Goal: Task Accomplishment & Management: Manage account settings

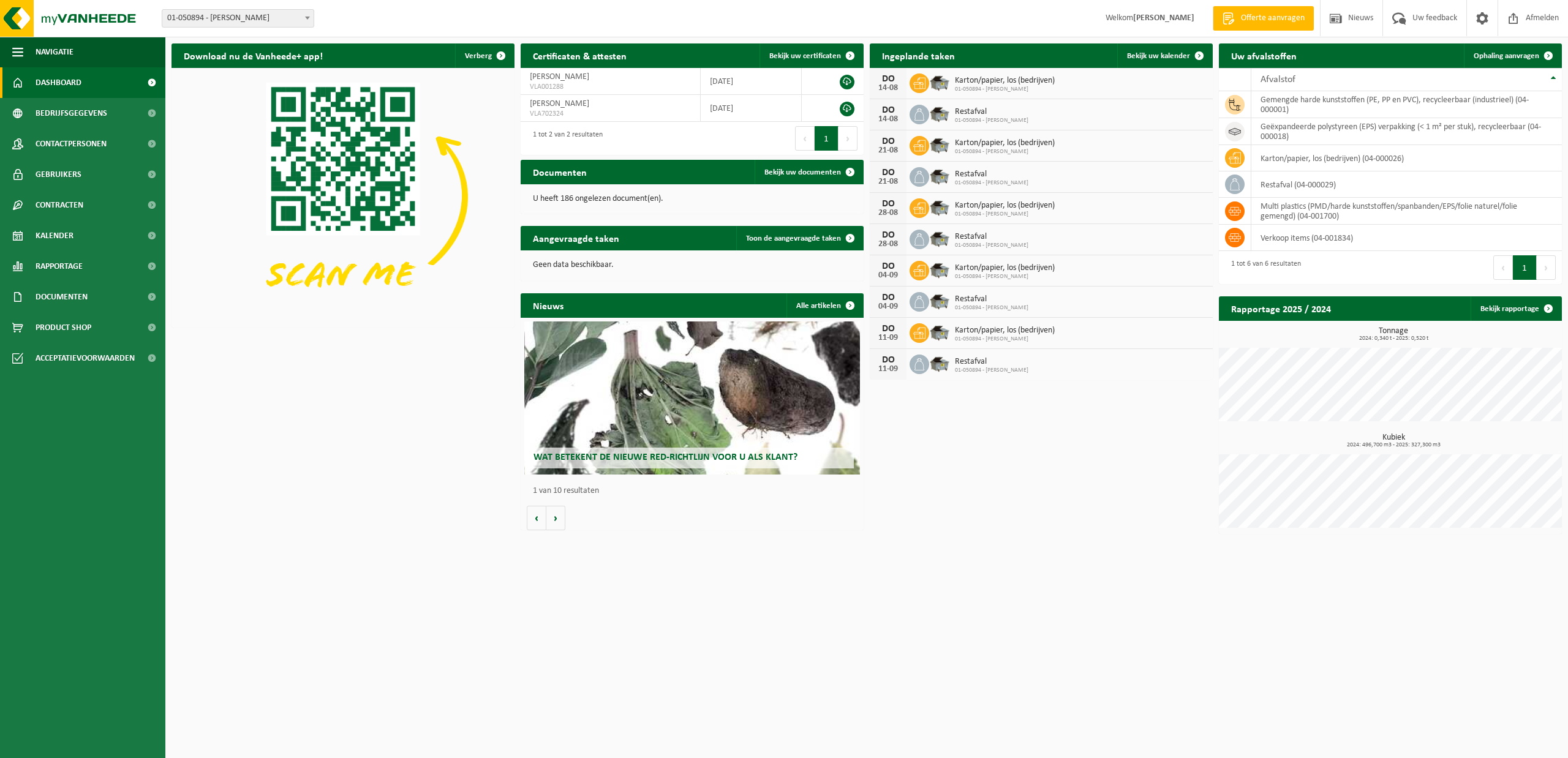
click at [952, 86] on div "Karton/papier, los (bedrijven) 01-050894 - [PERSON_NAME]" at bounding box center [1002, 83] width 106 height 19
click at [955, 110] on span "Restafval" at bounding box center [992, 112] width 74 height 10
click at [940, 115] on img at bounding box center [939, 113] width 21 height 21
click at [1192, 54] on span at bounding box center [1199, 55] width 24 height 24
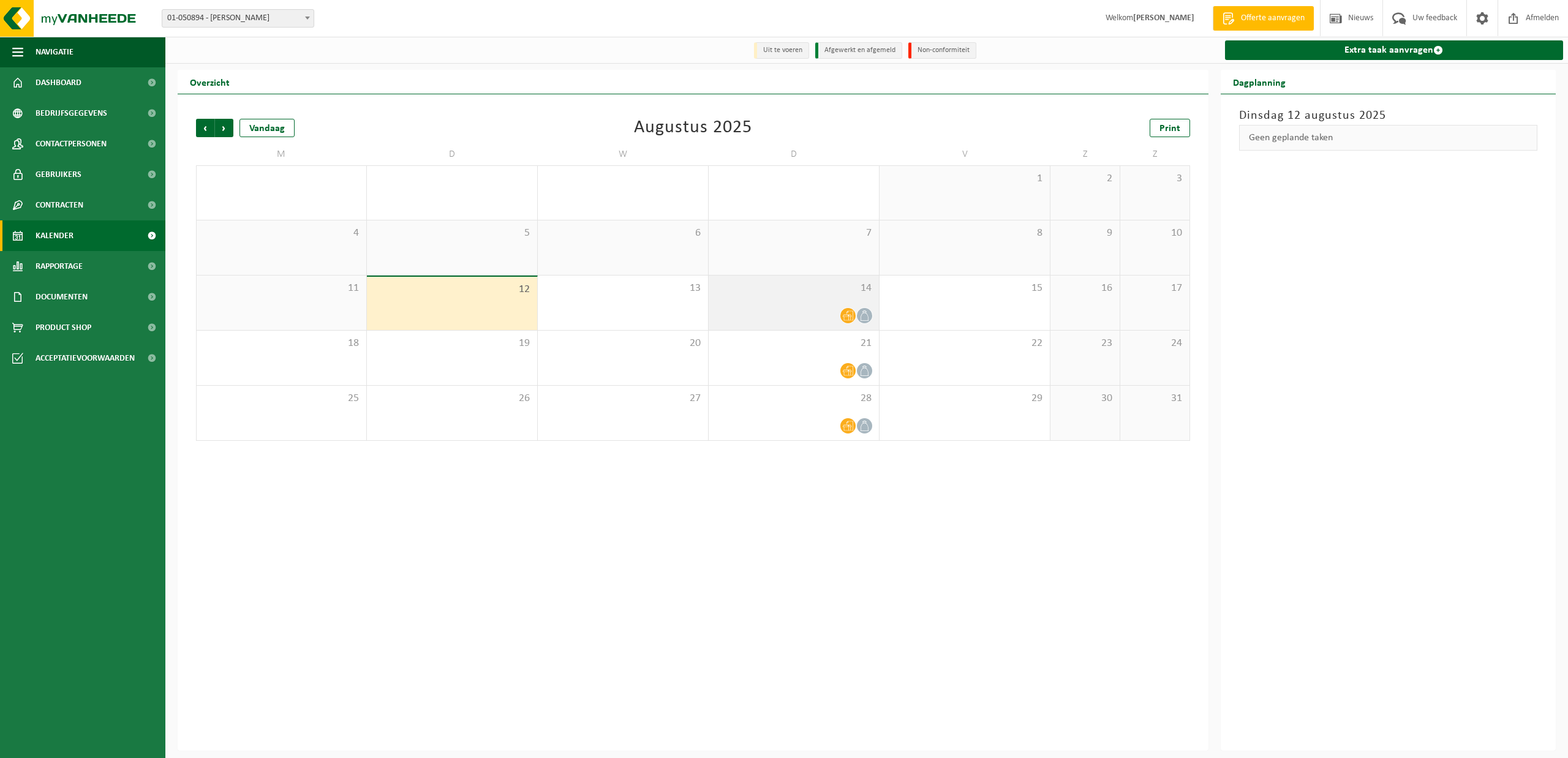
click at [841, 319] on span at bounding box center [848, 315] width 15 height 15
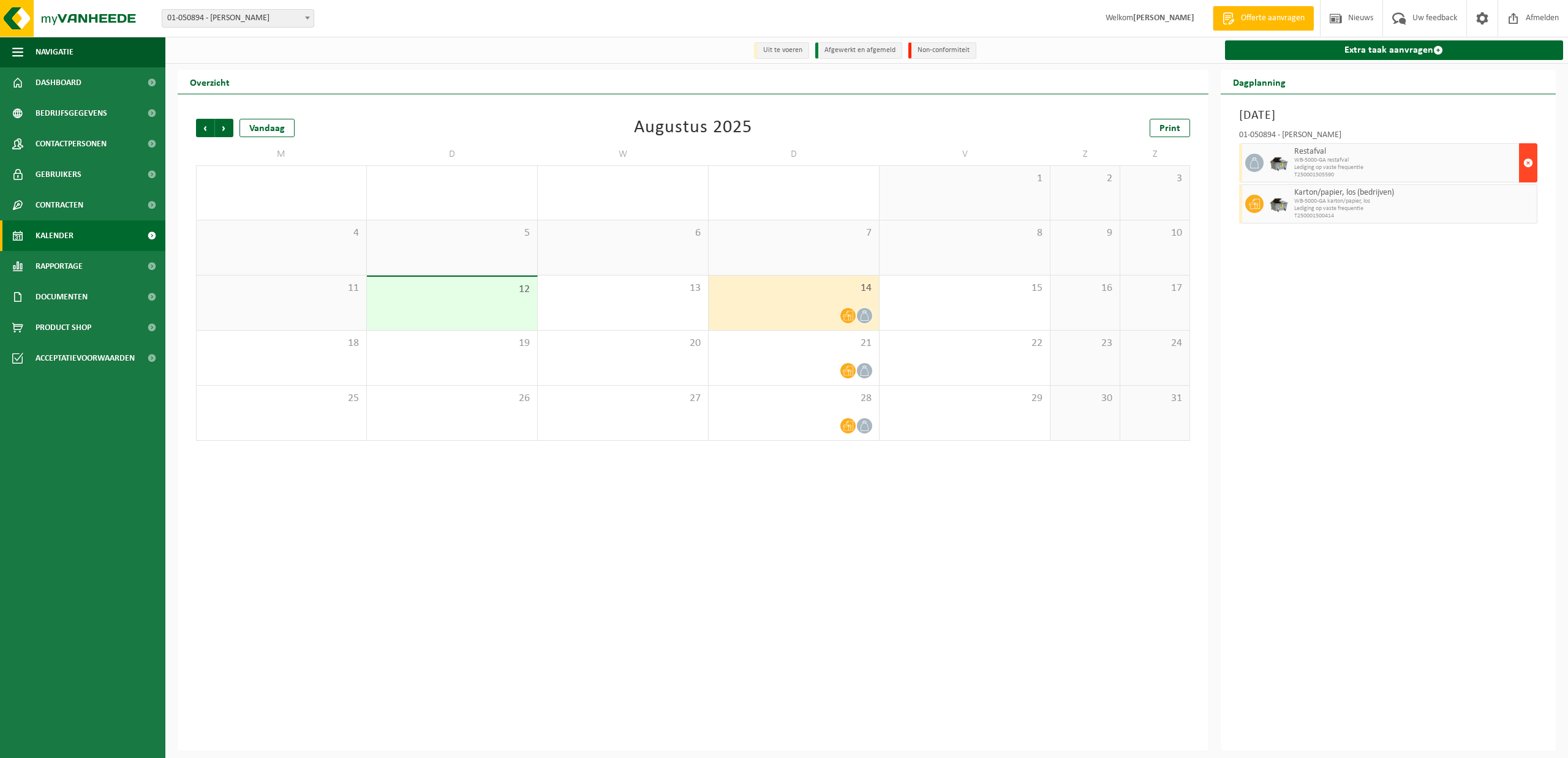
click at [1526, 162] on span "button" at bounding box center [1529, 163] width 10 height 24
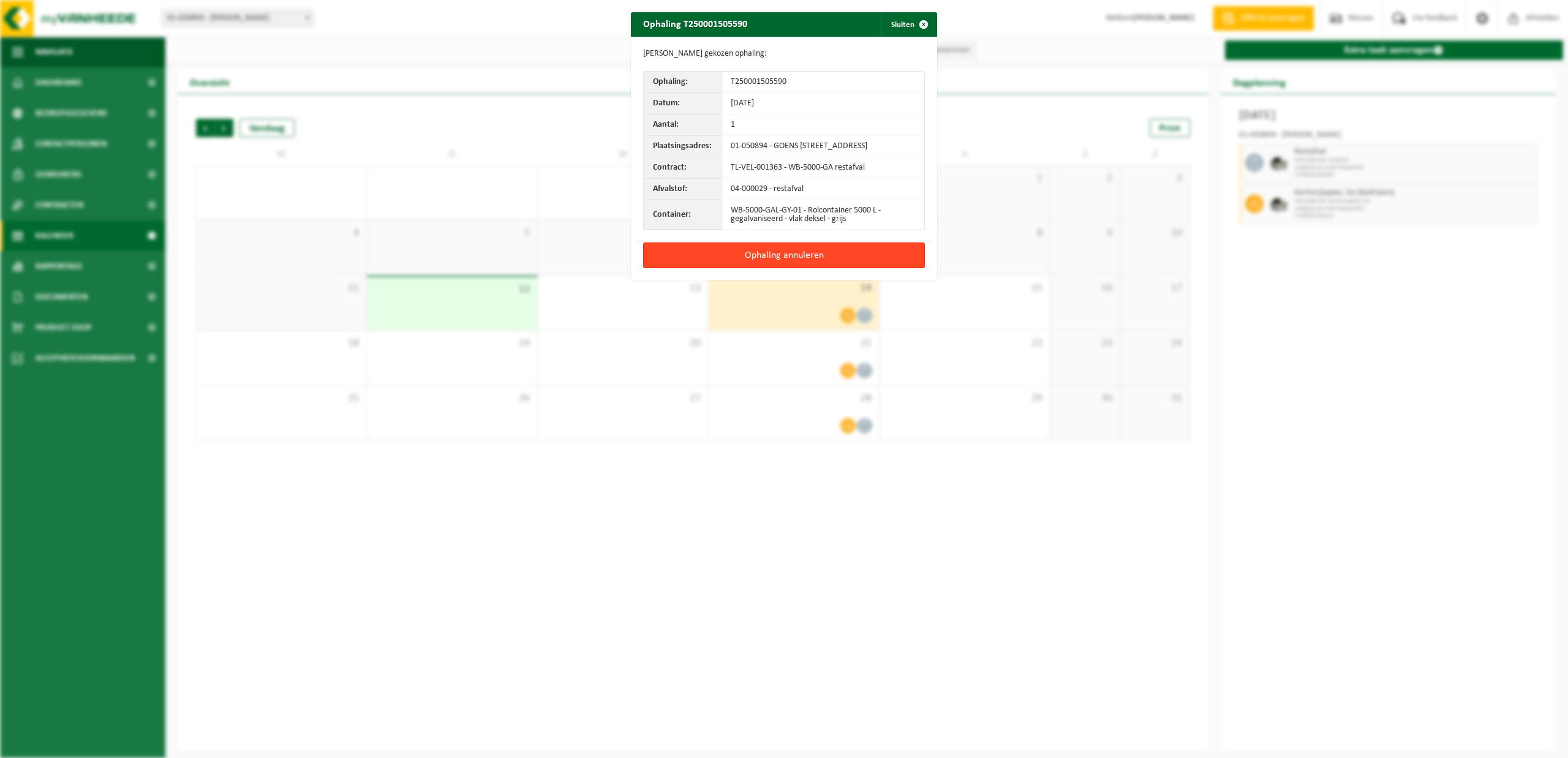
click at [820, 262] on button "Ophaling annuleren" at bounding box center [784, 255] width 282 height 26
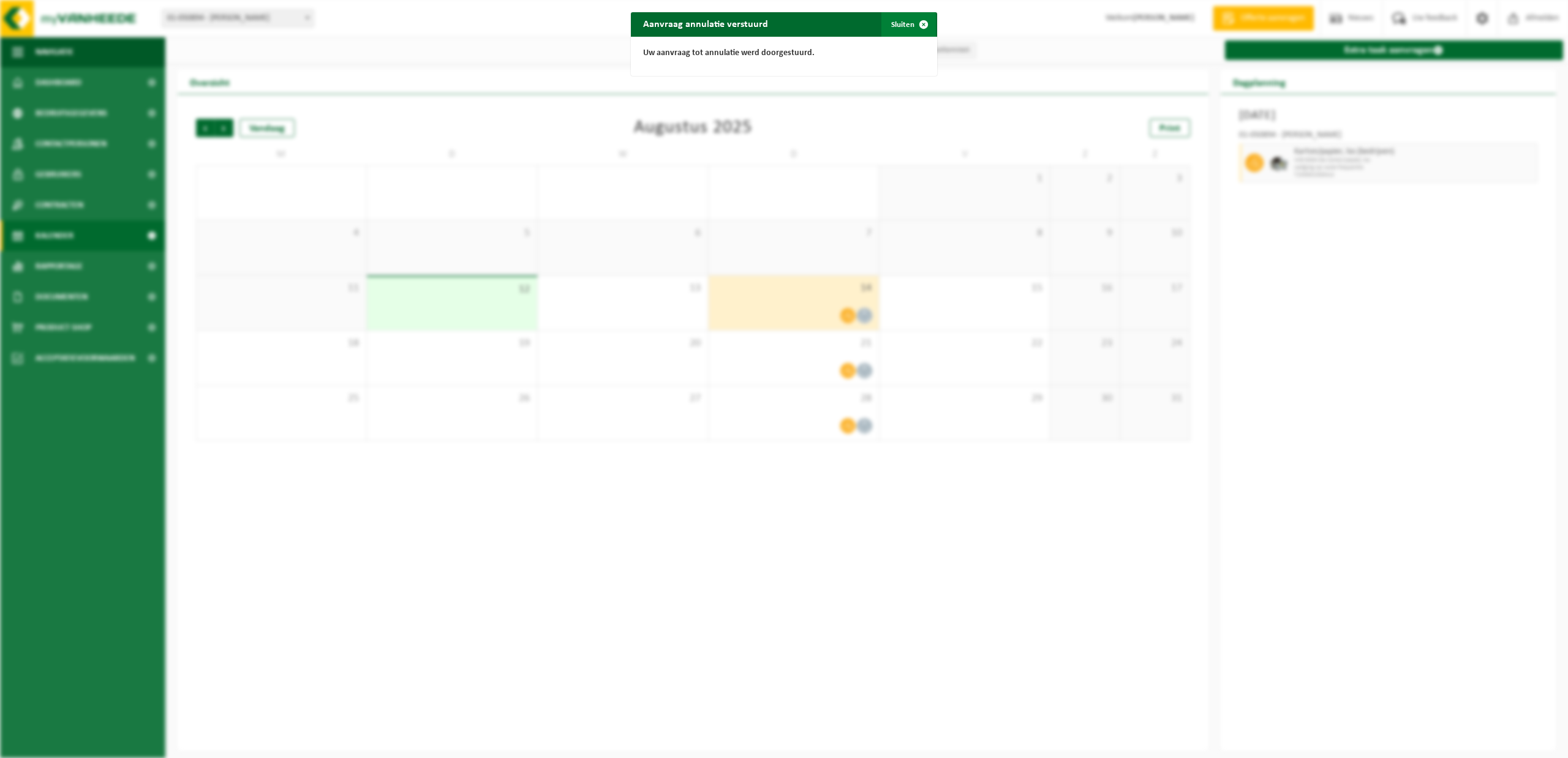
click at [905, 22] on button "Sluiten" at bounding box center [908, 24] width 55 height 24
